Goal: Register for event/course

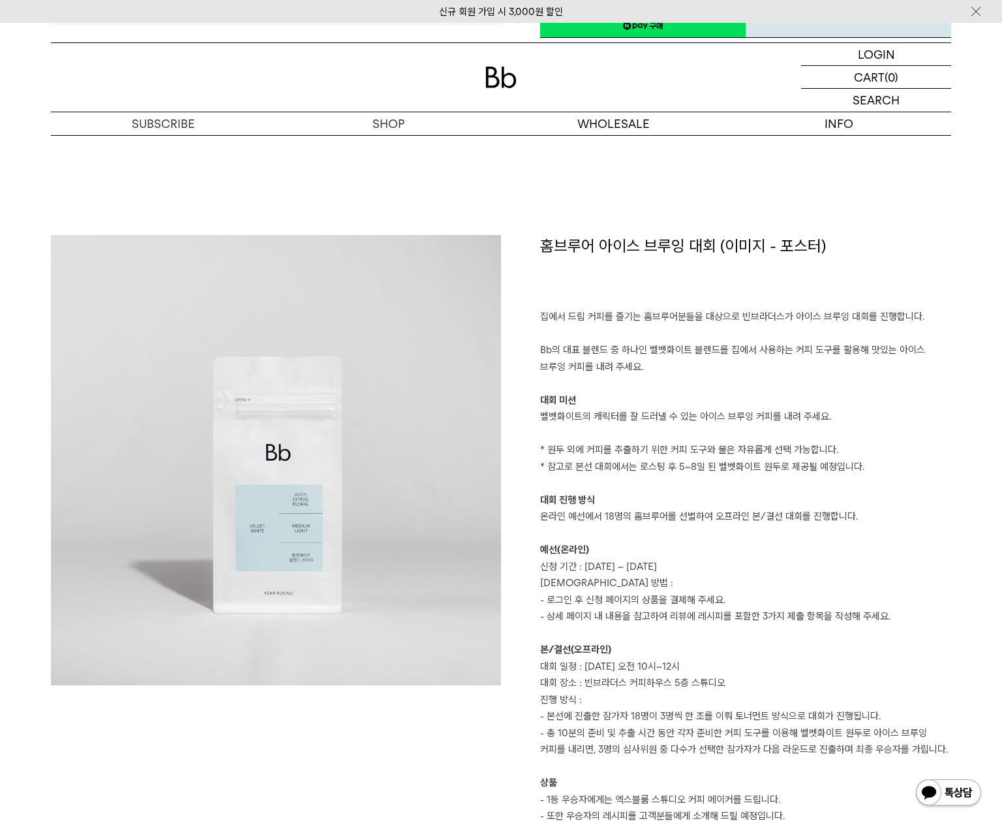
scroll to position [587, 0]
click at [804, 369] on p "Bb의 대표 블렌드 중 하나인 벨벳화이트 블렌드를 집에서 사용하는 커피 도구를 활용해 맛있는 아이스 브루잉 커피를 내려 주세요." at bounding box center [745, 357] width 411 height 33
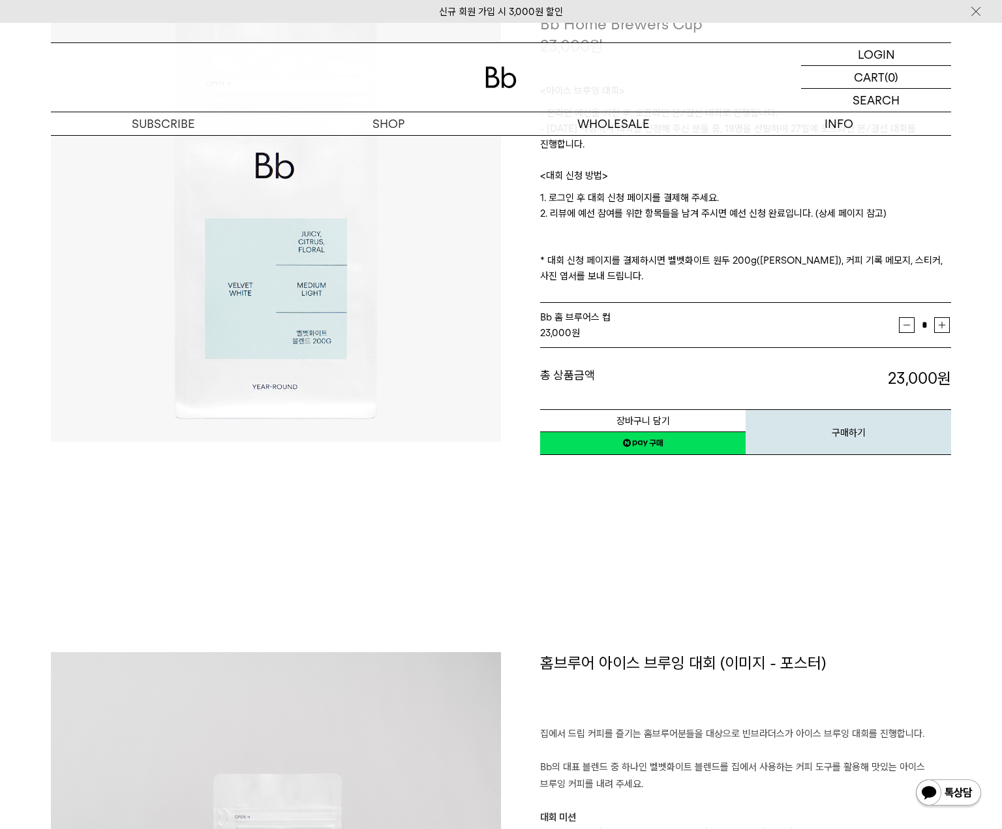
scroll to position [0, 0]
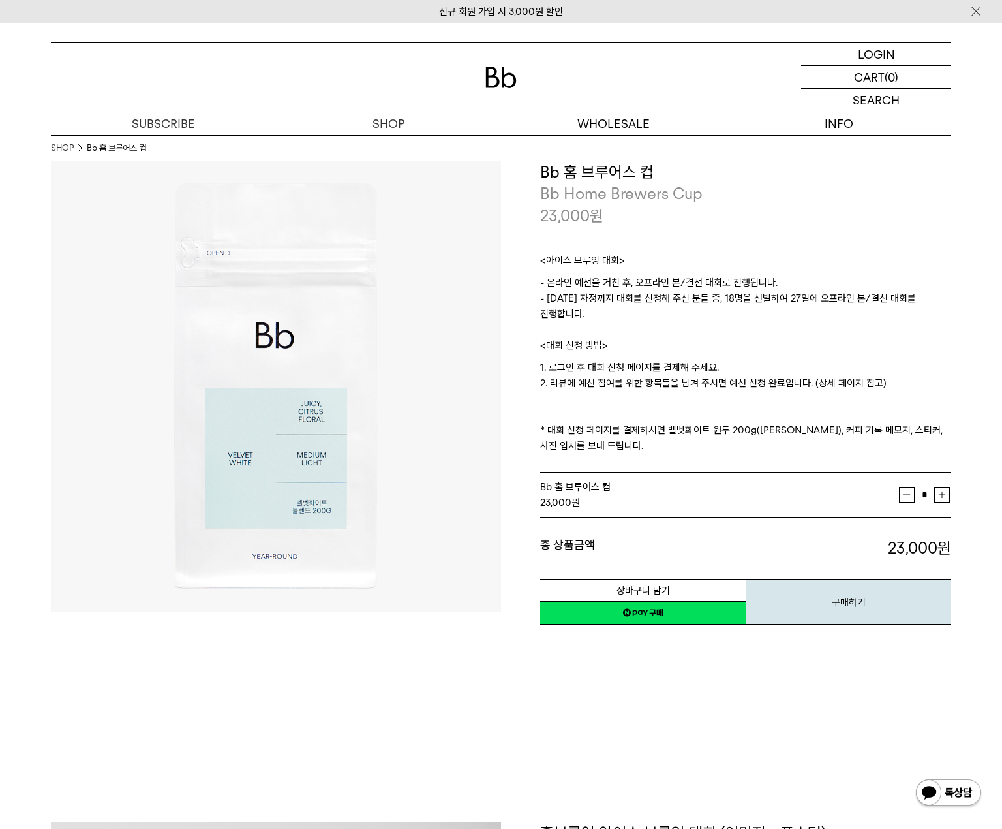
click at [690, 366] on p "1. 로그인 후 대회 신청 페이지를 결제해 주세요. 2. 리뷰에 예선 참여를 위한 항목들을 남겨 주시면 예선 신청 완료입니다. (상세 페이지 …" at bounding box center [745, 407] width 411 height 94
click at [388, 309] on img at bounding box center [276, 386] width 450 height 450
click at [760, 295] on p "- 온라인 예선을 거친 후, 오프라인 본/결선 대회로 진행됩니다. - 9월 17일 자정까지 대회를 신청해 주신 분들 중, 18명을 선발하여 2…" at bounding box center [745, 306] width 411 height 63
drag, startPoint x: 827, startPoint y: 256, endPoint x: 1009, endPoint y: 142, distance: 214.9
click at [828, 256] on p "<아이스 브루잉 대회>" at bounding box center [745, 264] width 411 height 22
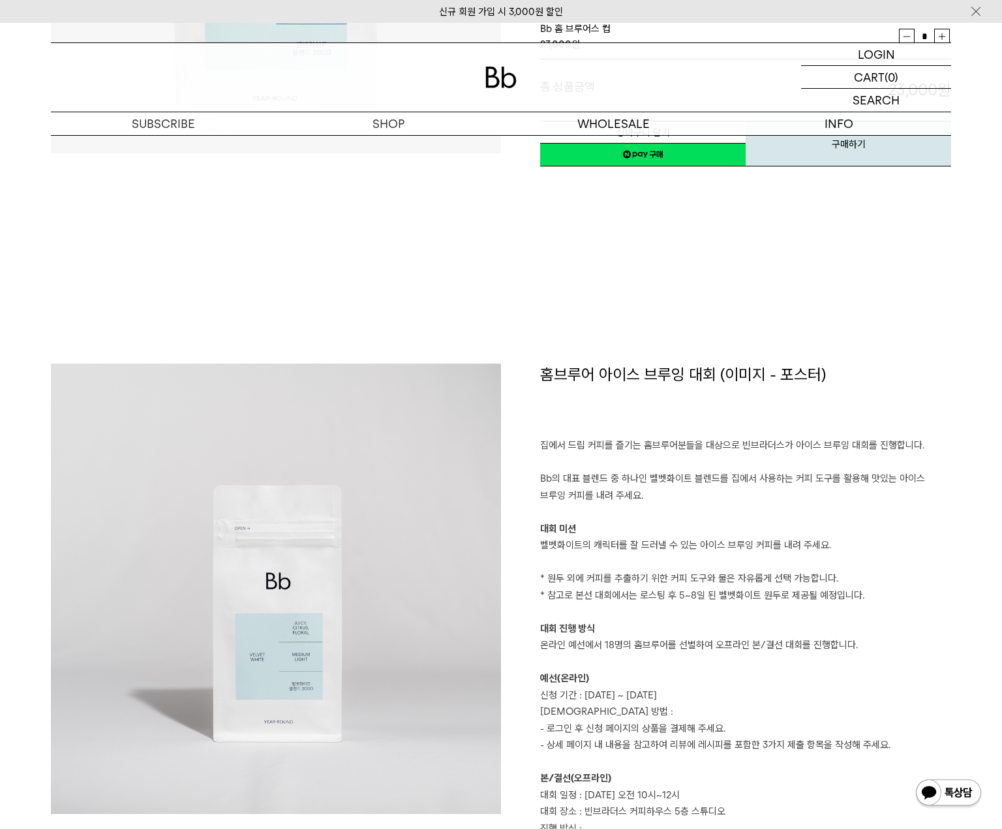
scroll to position [457, 0]
click at [696, 465] on p at bounding box center [745, 464] width 411 height 17
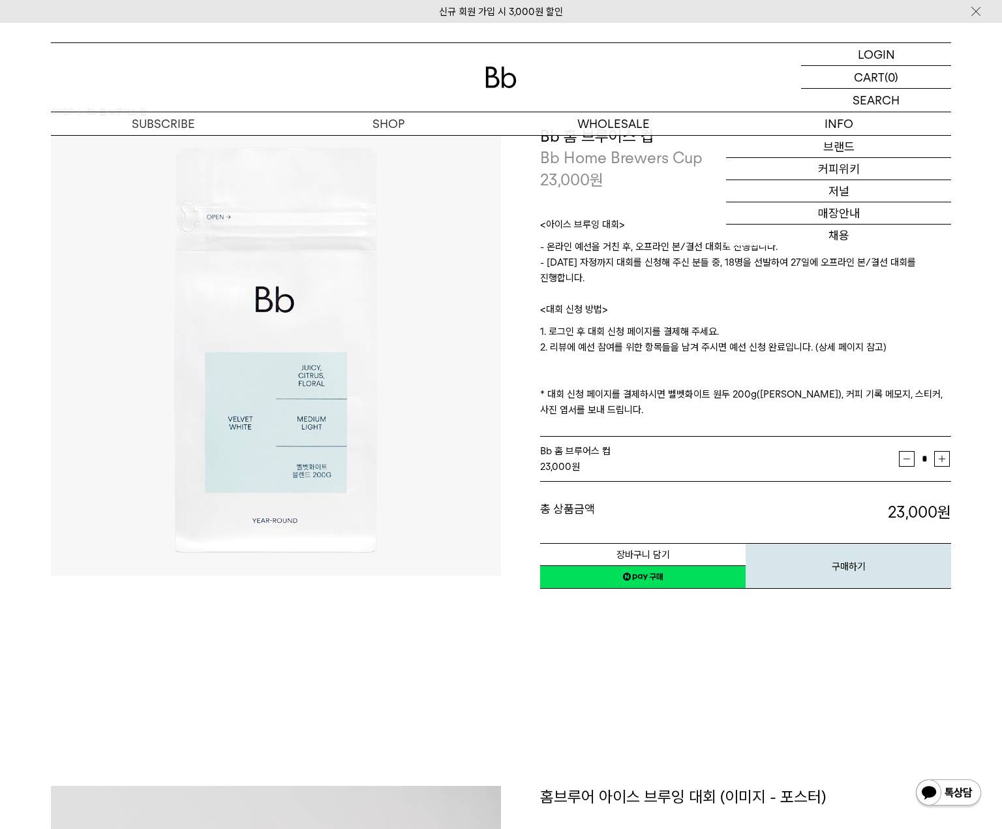
scroll to position [0, 0]
